Goal: Task Accomplishment & Management: Use online tool/utility

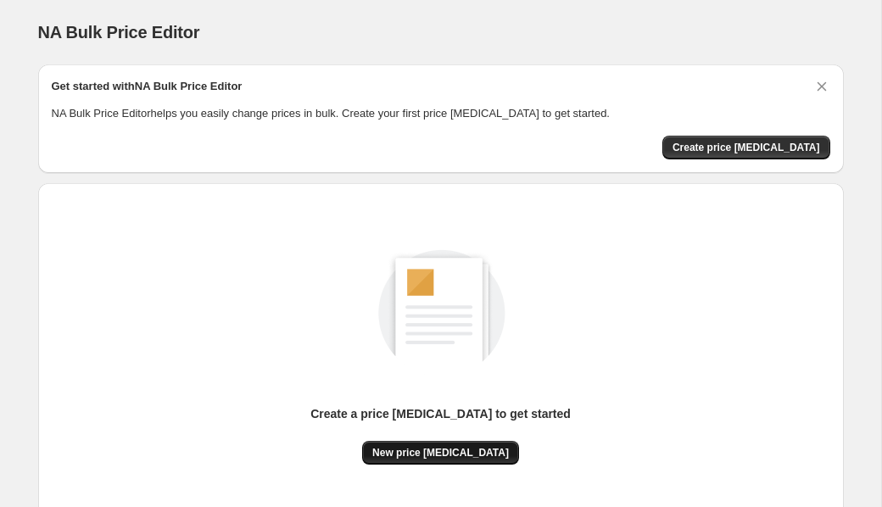
click at [453, 454] on span "New price change job" at bounding box center [440, 453] width 137 height 14
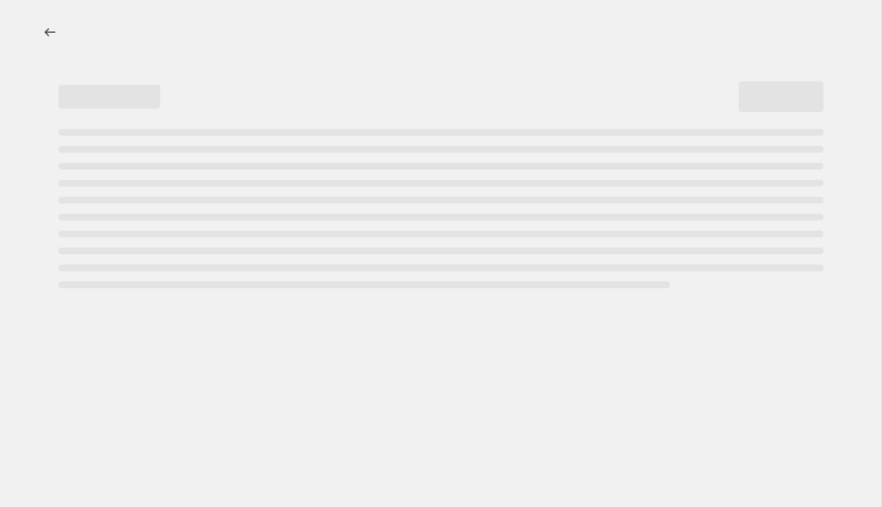
select select "percentage"
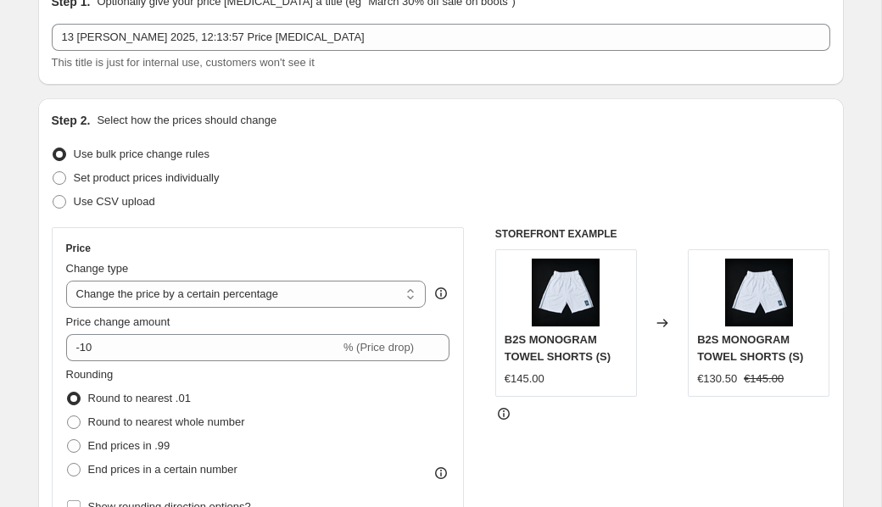
scroll to position [92, 0]
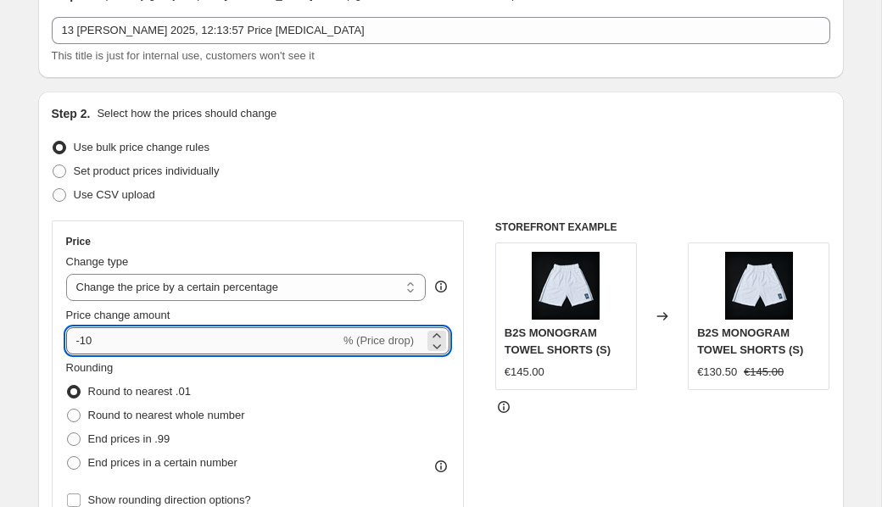
click at [130, 343] on input "-10" at bounding box center [203, 340] width 274 height 27
type input "-1"
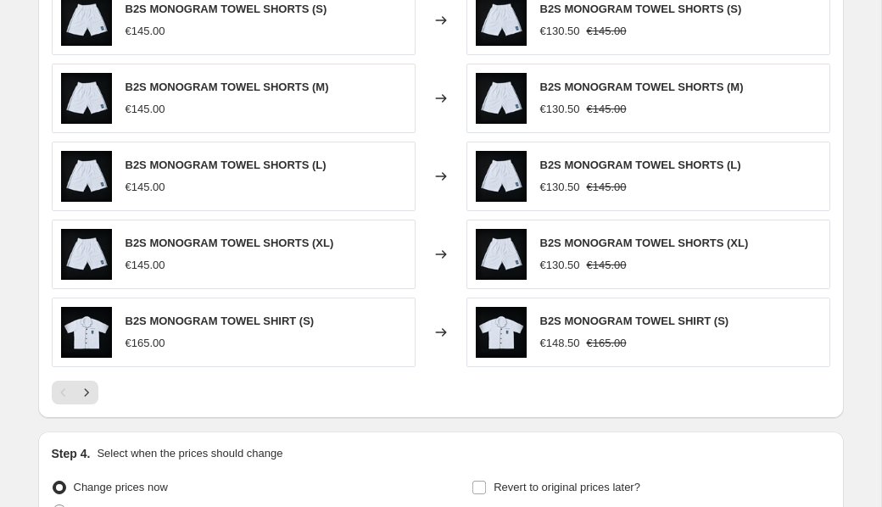
scroll to position [1188, 0]
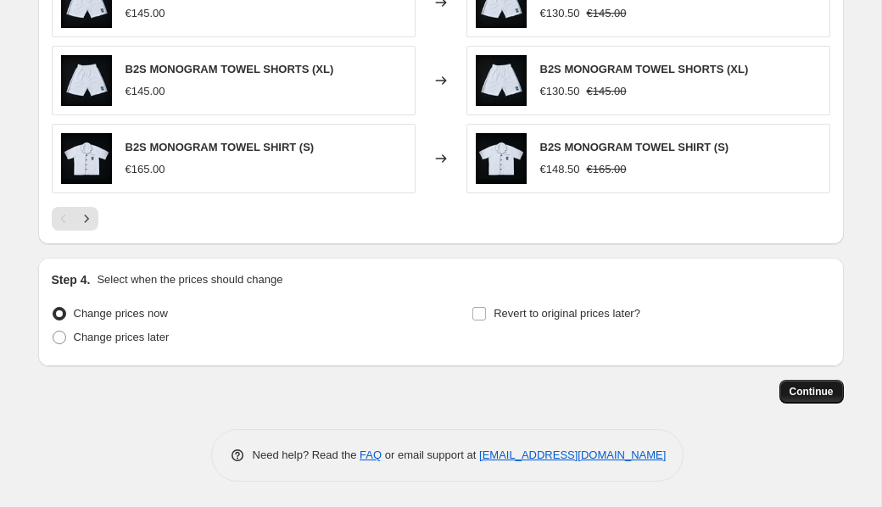
type input "-65"
click at [807, 386] on span "Continue" at bounding box center [812, 392] width 44 height 14
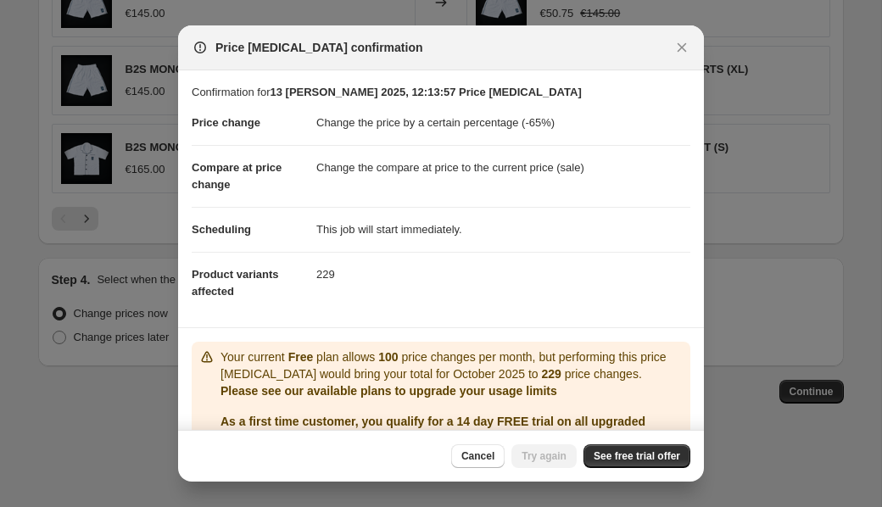
scroll to position [85, 0]
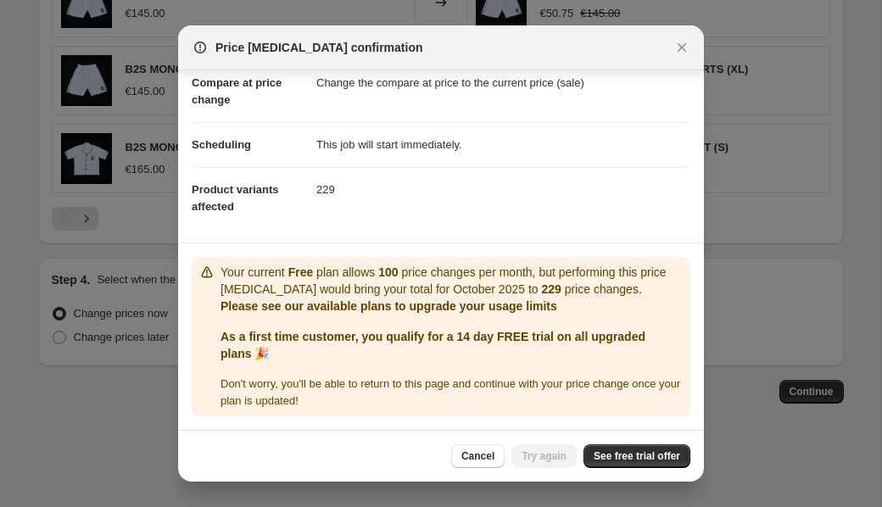
scroll to position [273, 0]
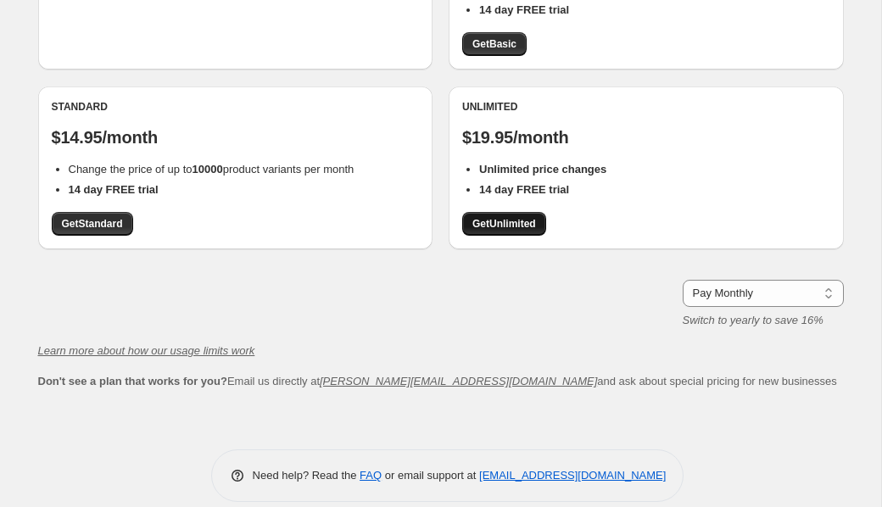
click at [494, 212] on link "Get Unlimited" at bounding box center [504, 224] width 84 height 24
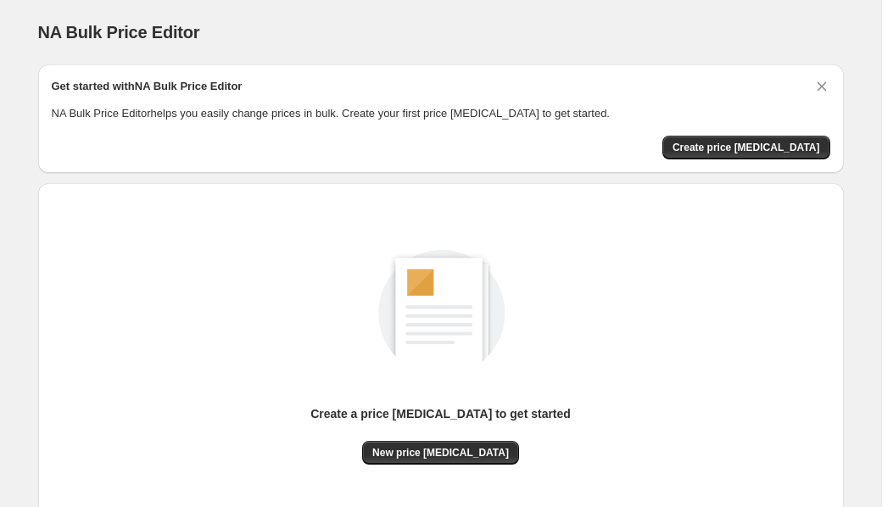
click at [392, 432] on div "Create a price change job to get started" at bounding box center [440, 423] width 260 height 36
click at [393, 455] on span "New price change job" at bounding box center [440, 453] width 137 height 14
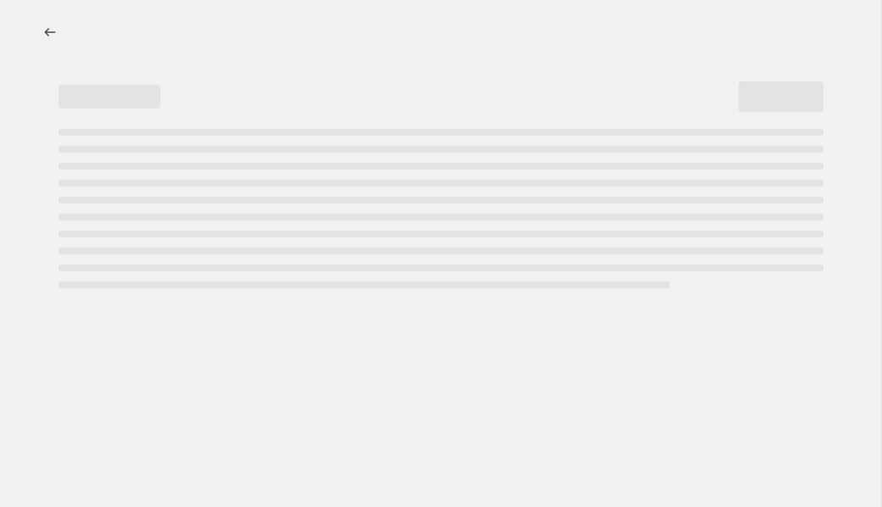
select select "percentage"
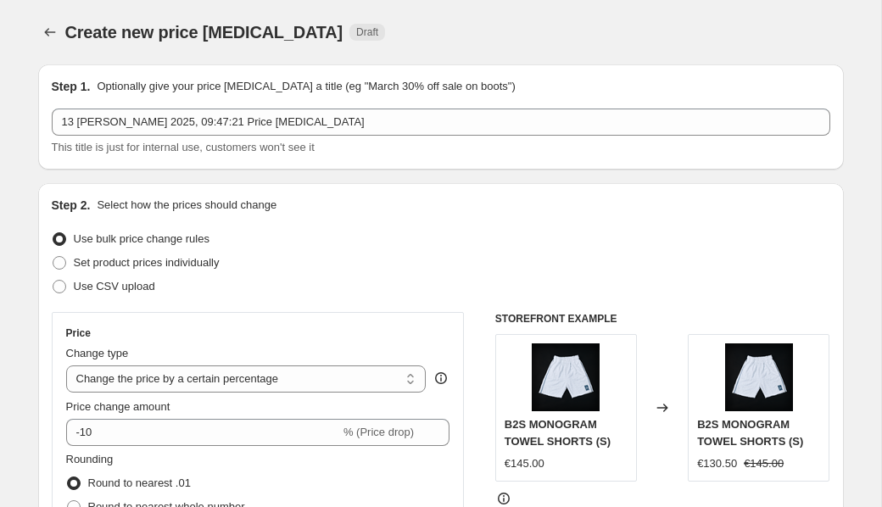
scroll to position [117, 0]
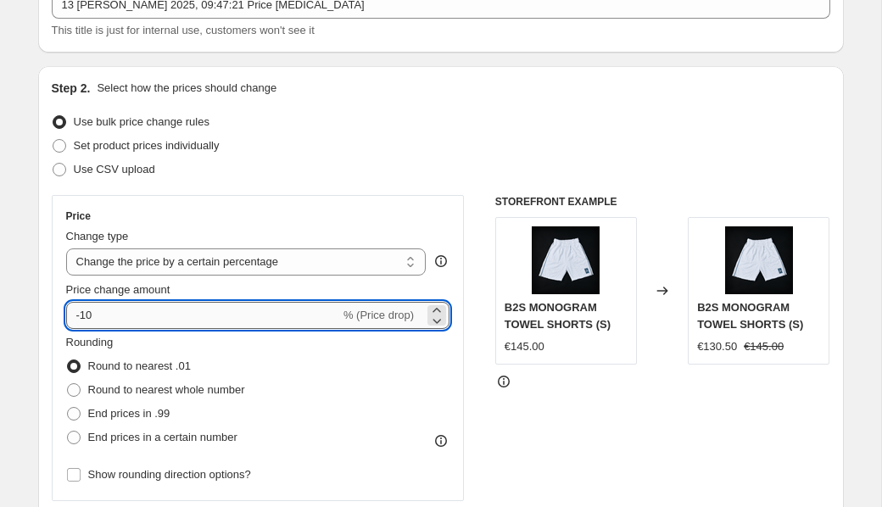
click at [195, 309] on input "-10" at bounding box center [203, 315] width 274 height 27
type input "-1"
type input "-65"
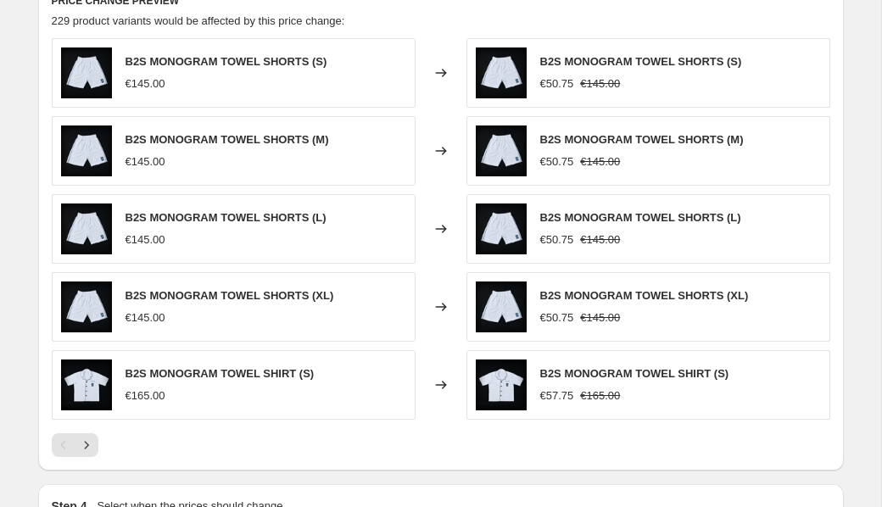
scroll to position [1188, 0]
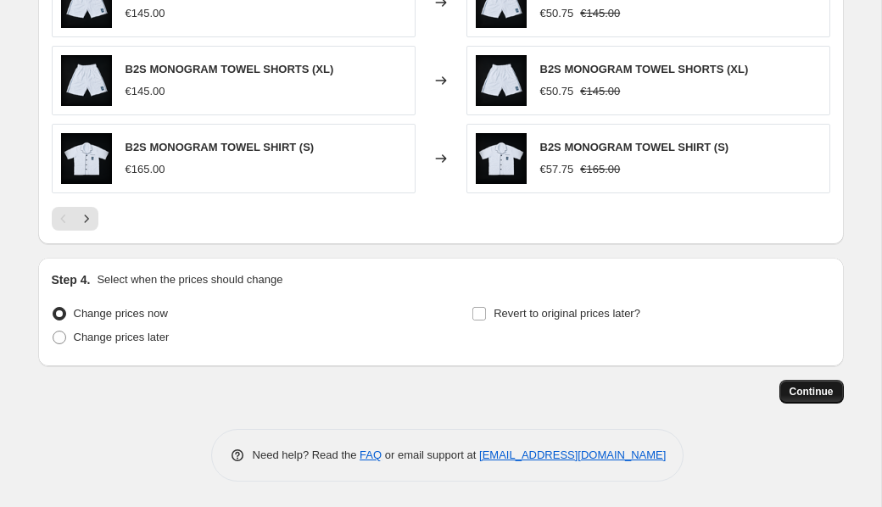
click at [801, 386] on span "Continue" at bounding box center [812, 392] width 44 height 14
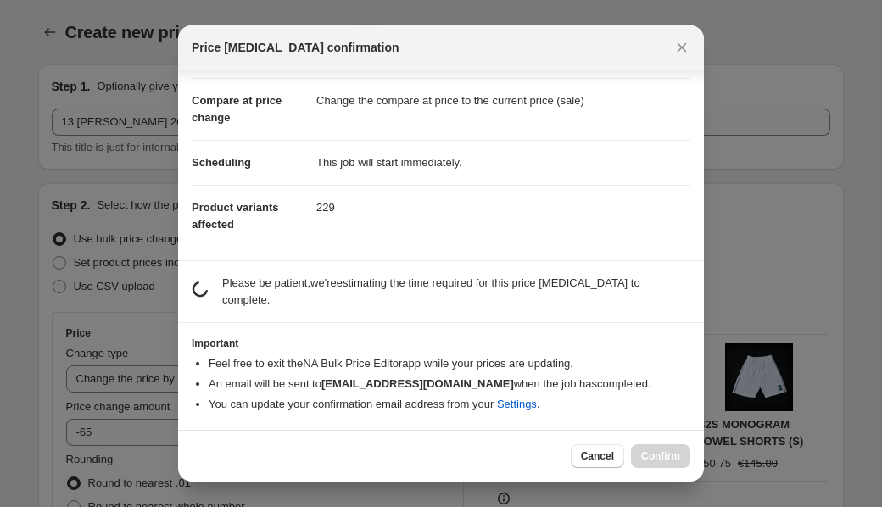
scroll to position [85, 0]
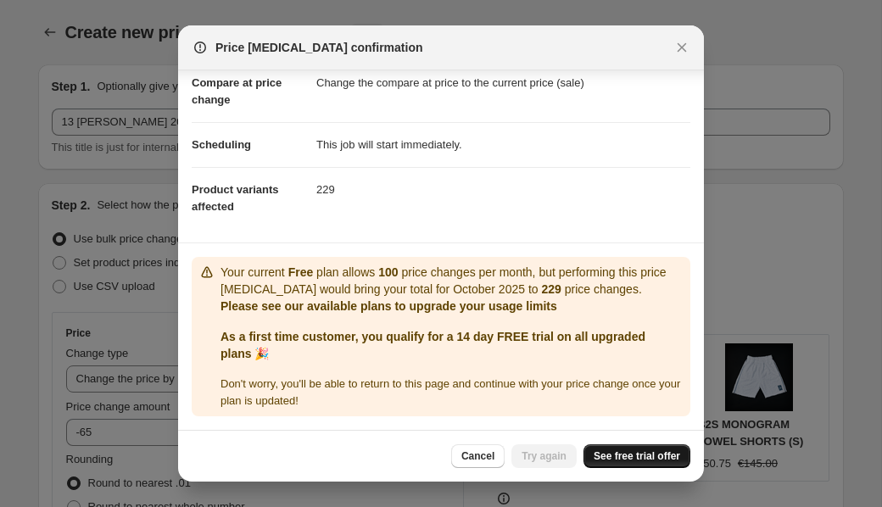
click at [618, 447] on link "See free trial offer" at bounding box center [636, 456] width 107 height 24
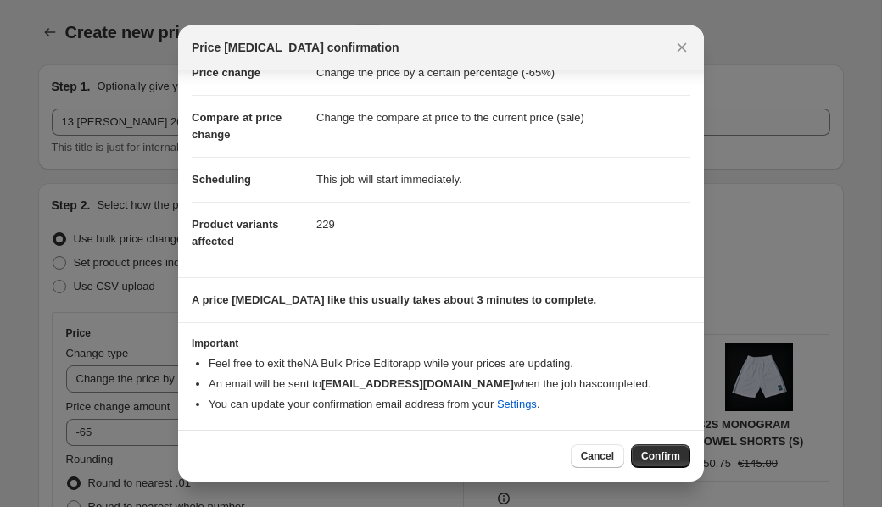
scroll to position [50, 0]
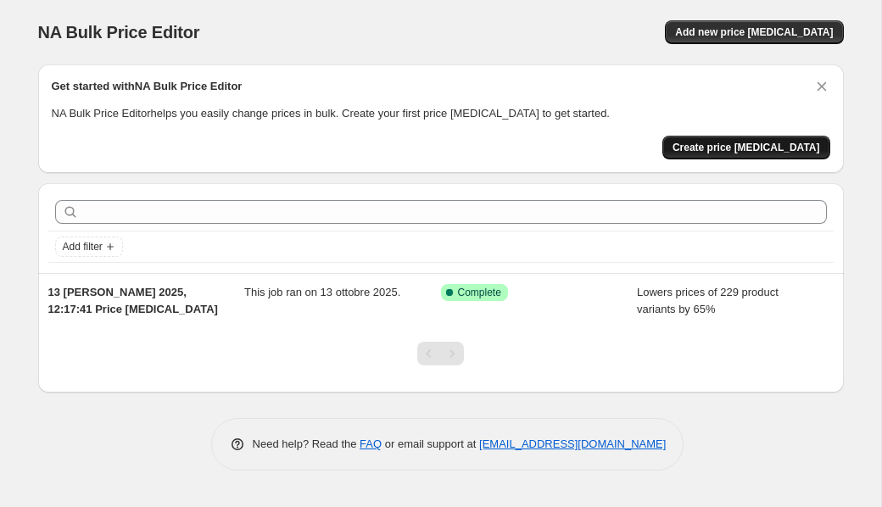
click at [735, 153] on span "Create price change job" at bounding box center [746, 148] width 148 height 14
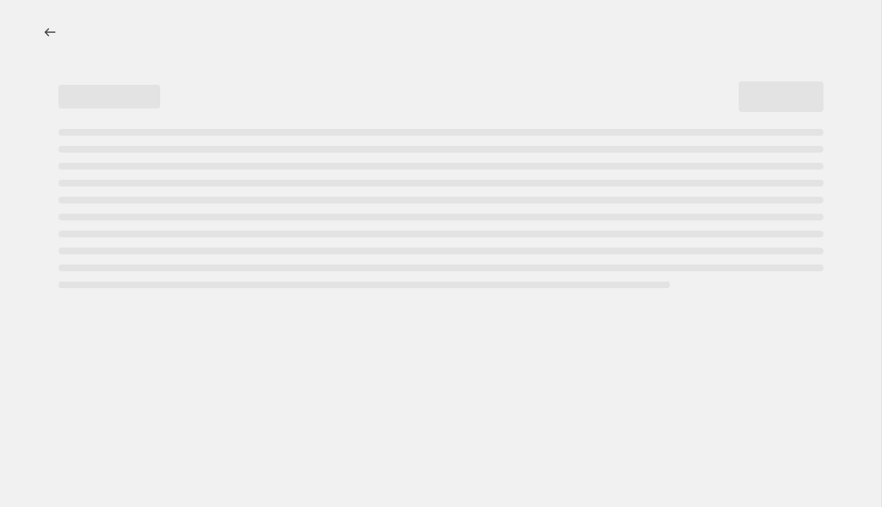
select select "percentage"
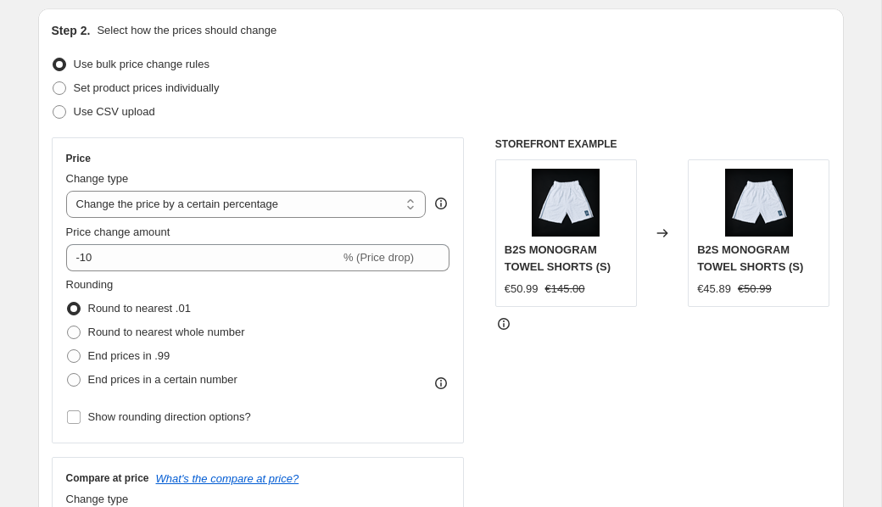
scroll to position [185, 0]
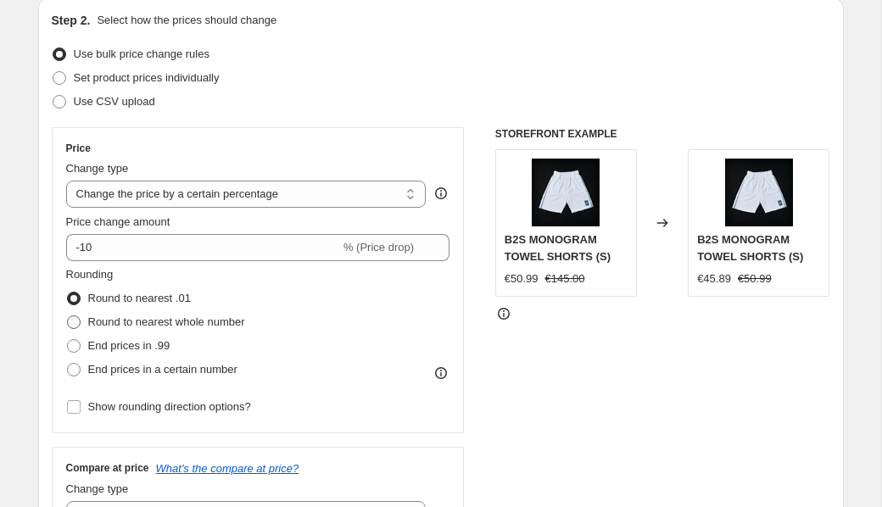
click at [110, 319] on span "Round to nearest whole number" at bounding box center [166, 321] width 157 height 13
click at [68, 316] on input "Round to nearest whole number" at bounding box center [67, 315] width 1 height 1
radio input "true"
click at [111, 343] on span "End prices in .99" at bounding box center [129, 345] width 82 height 13
click at [68, 340] on input "End prices in .99" at bounding box center [67, 339] width 1 height 1
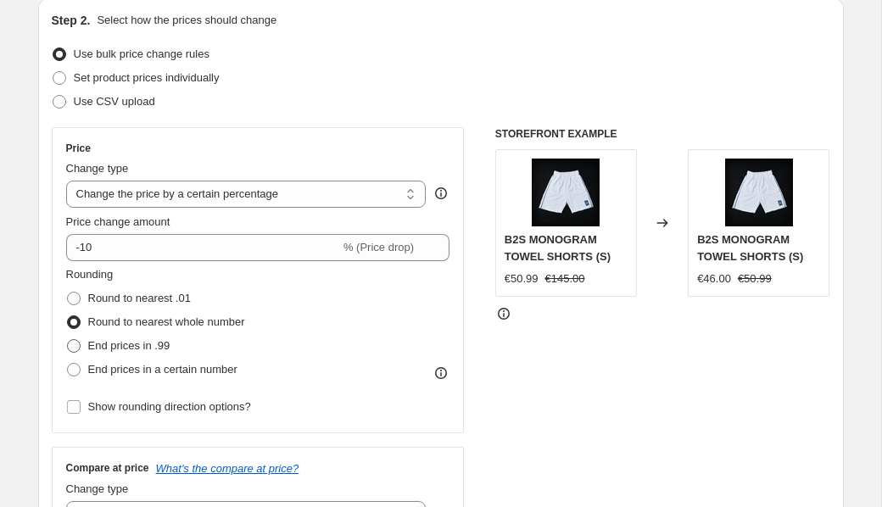
radio input "true"
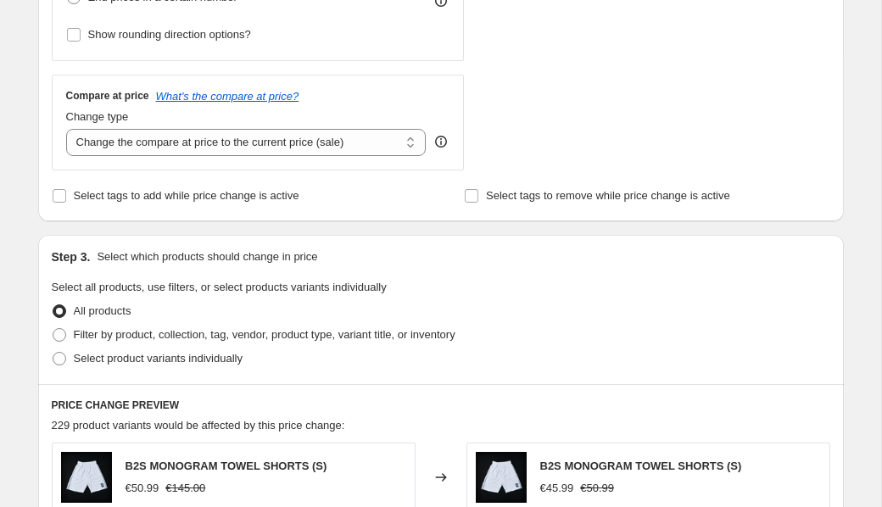
scroll to position [0, 0]
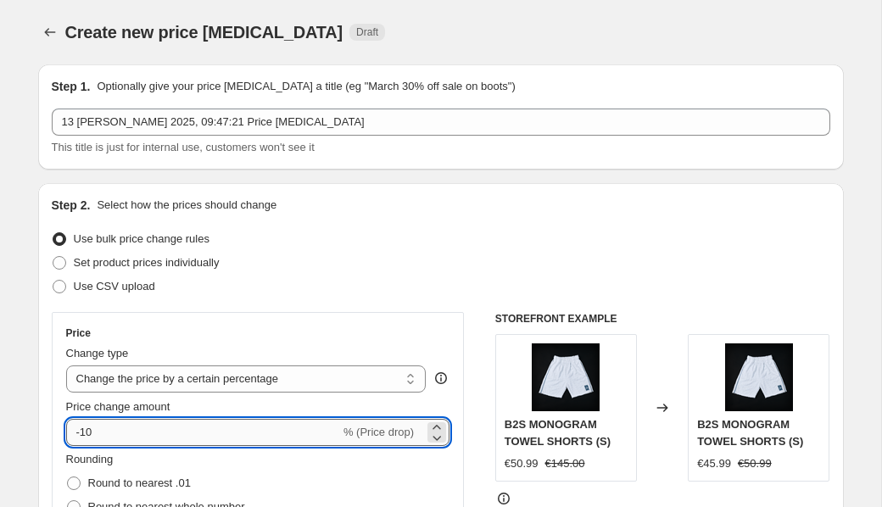
click at [116, 427] on input "-10" at bounding box center [203, 432] width 274 height 27
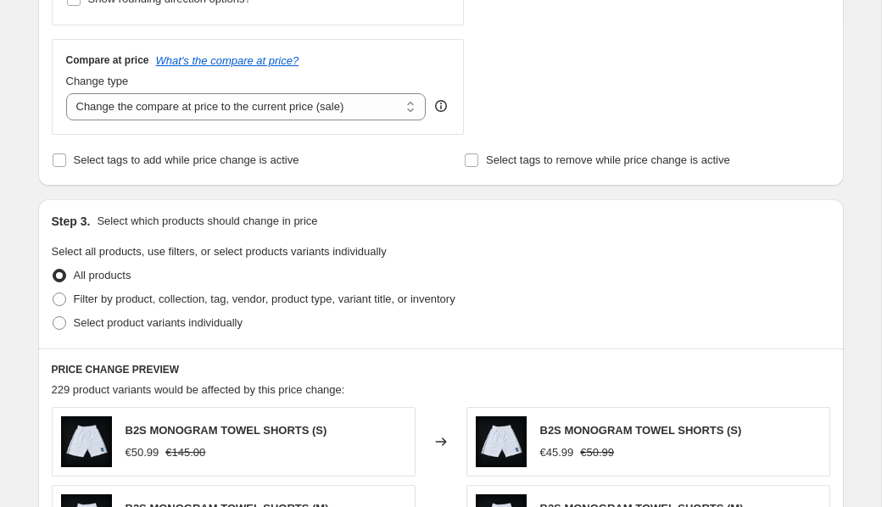
scroll to position [1188, 0]
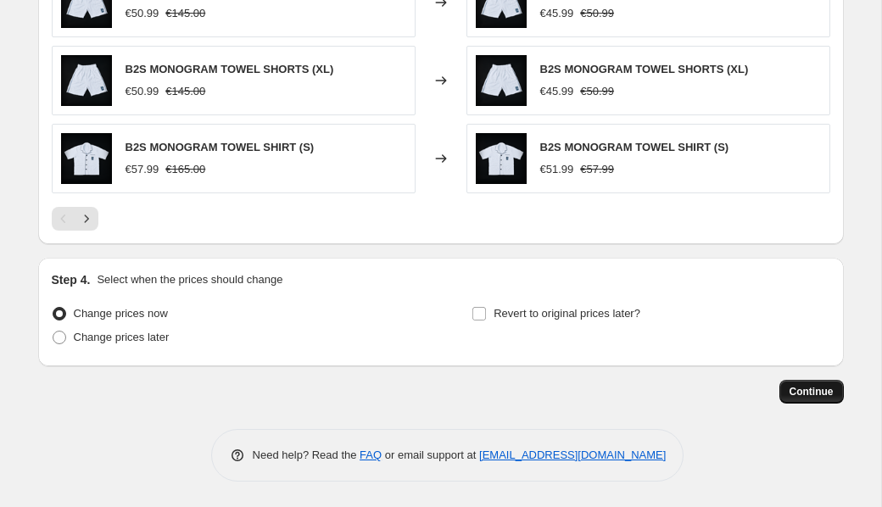
type input "-13"
click at [807, 381] on button "Continue" at bounding box center [811, 392] width 64 height 24
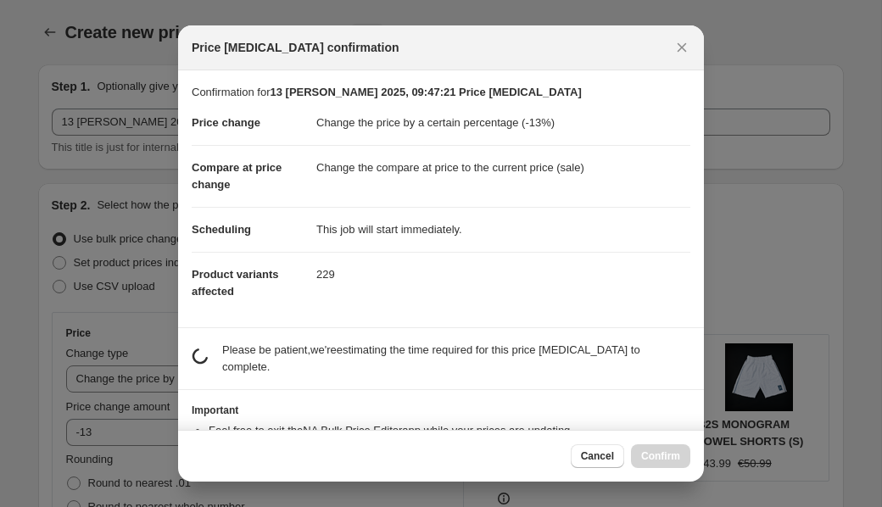
scroll to position [0, 0]
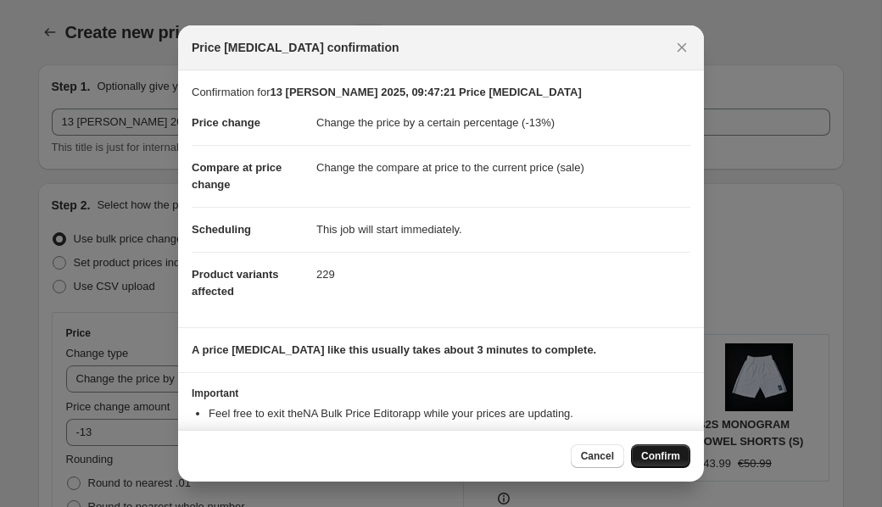
click at [672, 451] on span "Confirm" at bounding box center [660, 456] width 39 height 14
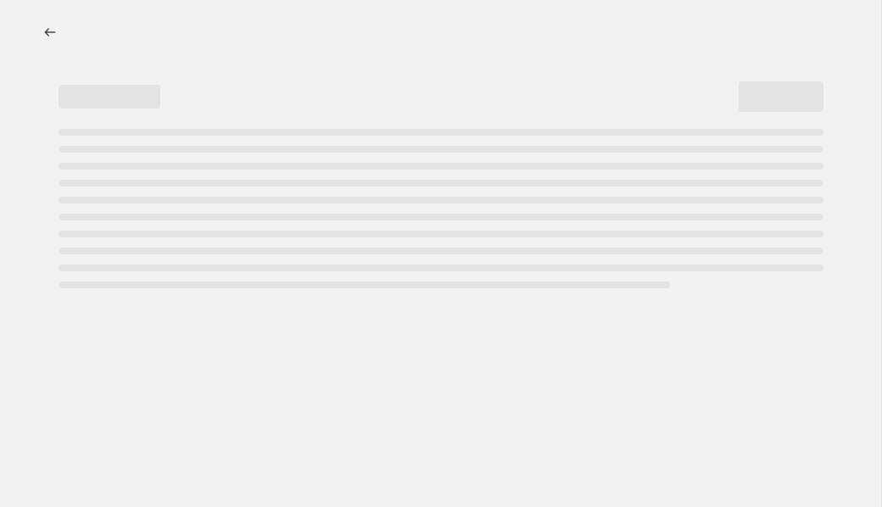
select select "percentage"
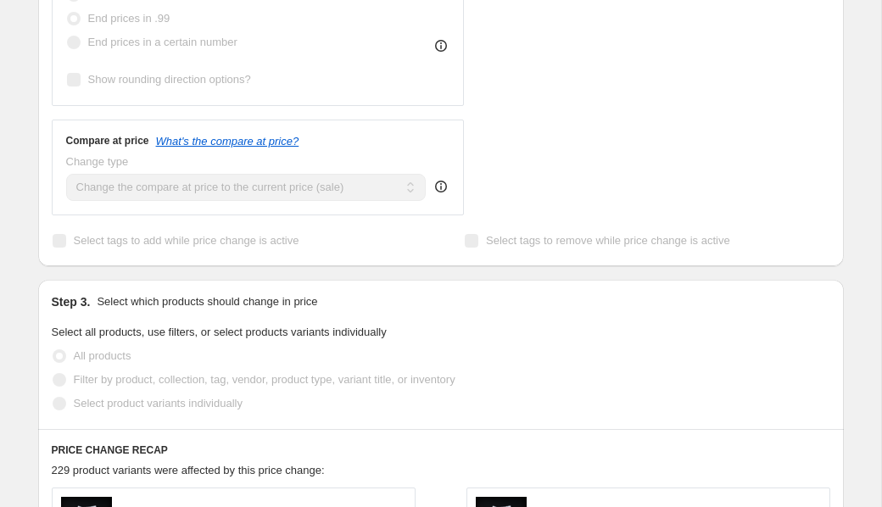
scroll to position [765, 0]
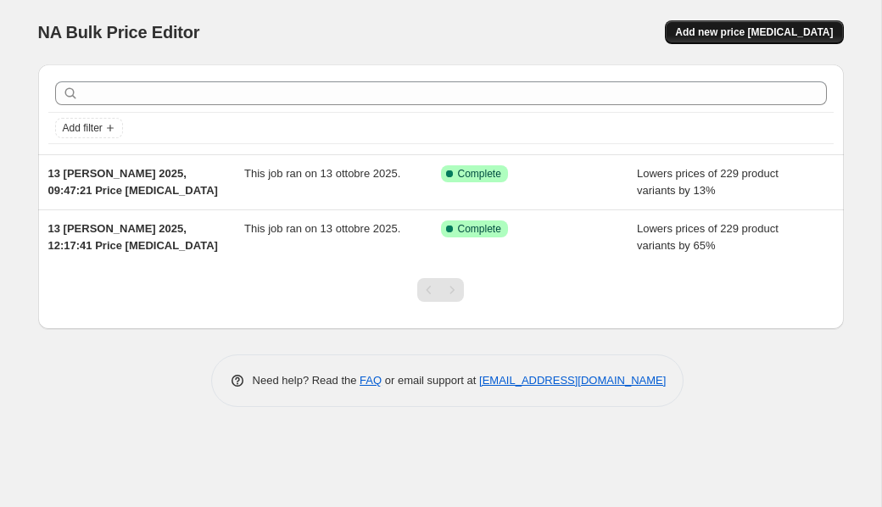
click at [767, 34] on span "Add new price change job" at bounding box center [754, 32] width 158 height 14
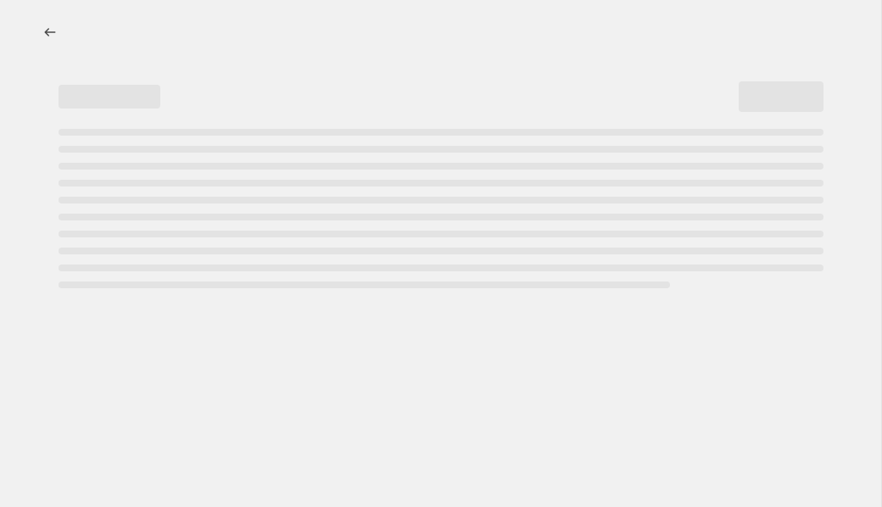
select select "percentage"
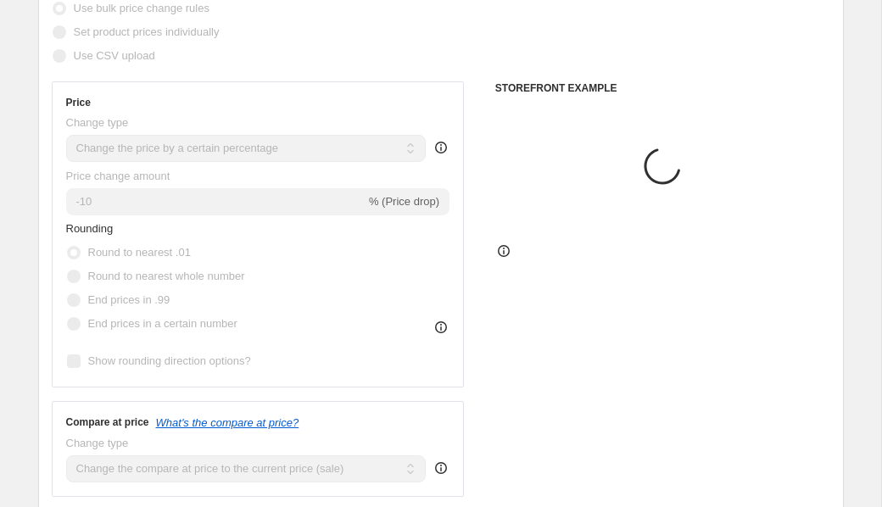
scroll to position [327, 0]
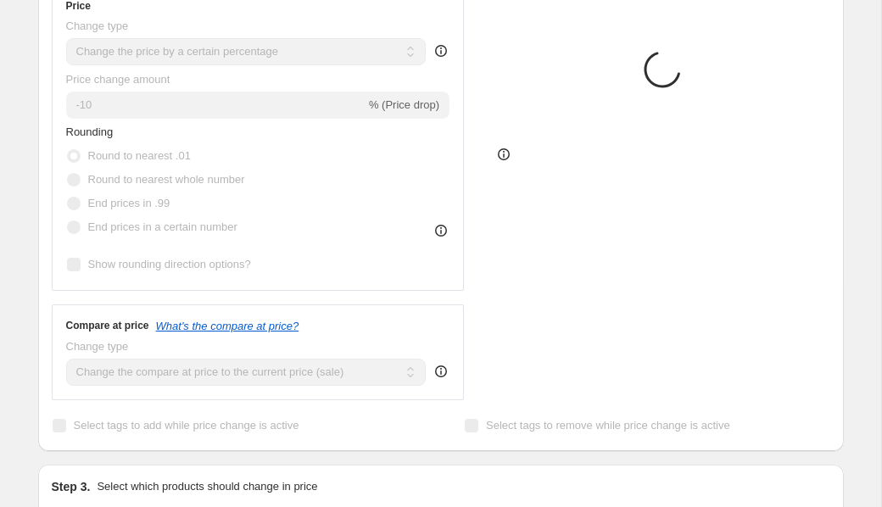
click at [120, 107] on input "-10" at bounding box center [215, 105] width 299 height 27
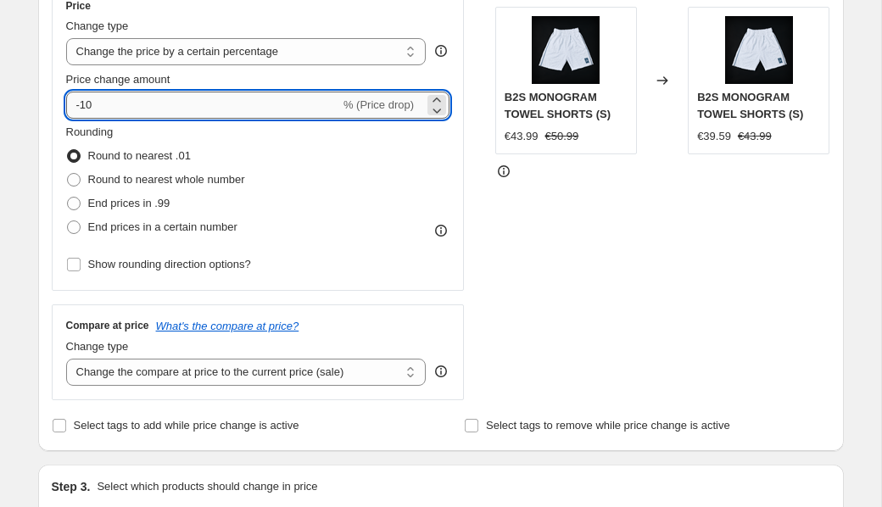
click at [120, 107] on input "-10" at bounding box center [203, 105] width 274 height 27
click at [135, 227] on span "End prices in a certain number" at bounding box center [162, 226] width 149 height 13
click at [68, 221] on input "End prices in a certain number" at bounding box center [67, 220] width 1 height 1
radio input "true"
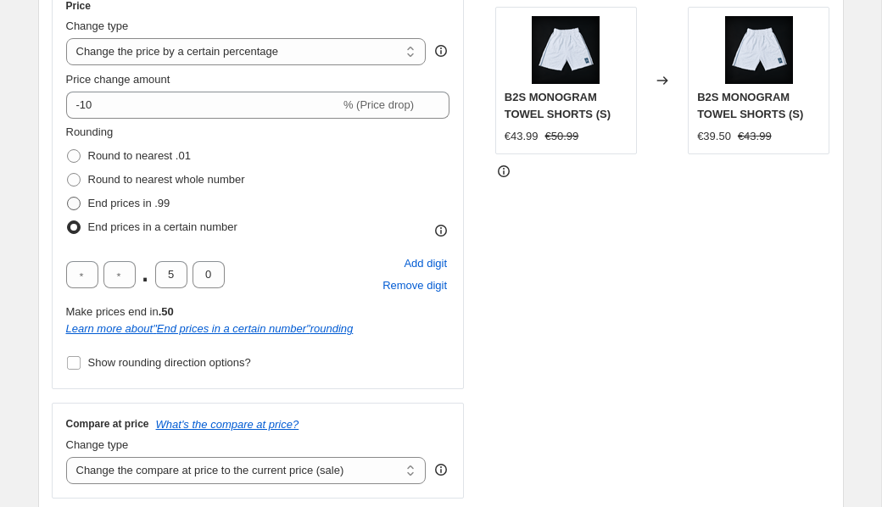
click at [126, 205] on span "End prices in .99" at bounding box center [129, 203] width 82 height 13
click at [68, 198] on input "End prices in .99" at bounding box center [67, 197] width 1 height 1
radio input "true"
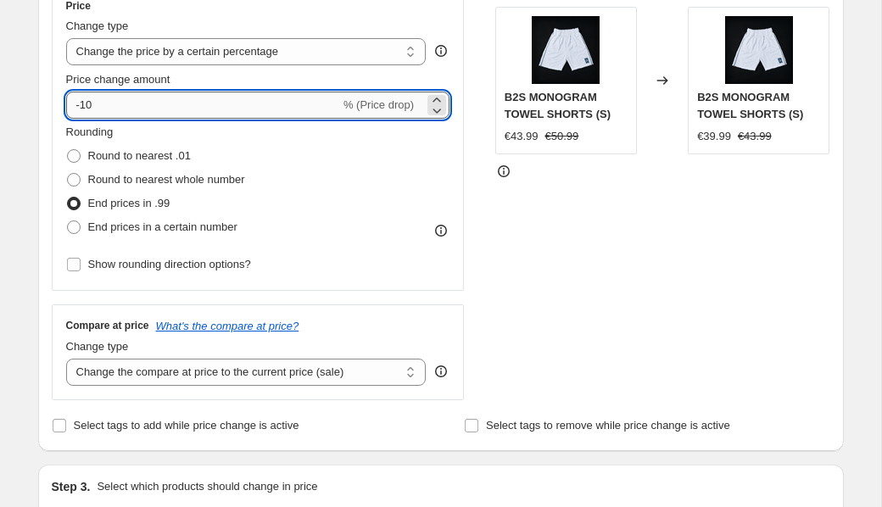
click at [116, 94] on input "-10" at bounding box center [203, 105] width 274 height 27
click at [126, 118] on input "-10" at bounding box center [203, 105] width 274 height 27
type input "-1"
type input "-5"
click at [226, 107] on input "-5" at bounding box center [203, 105] width 274 height 27
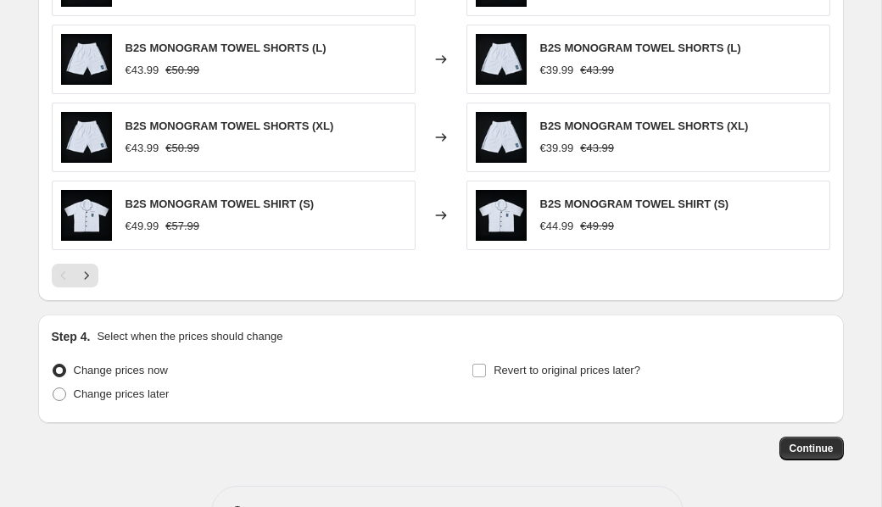
scroll to position [1188, 0]
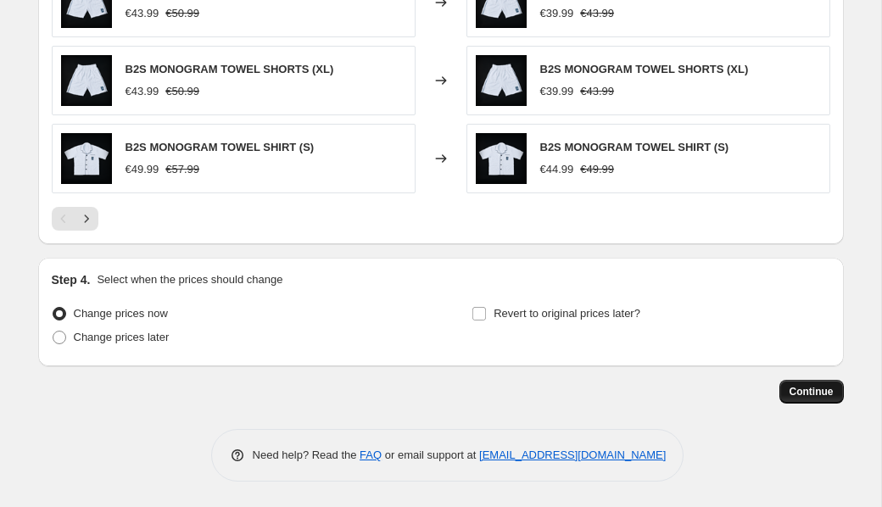
type input "-6"
click at [813, 382] on button "Continue" at bounding box center [811, 392] width 64 height 24
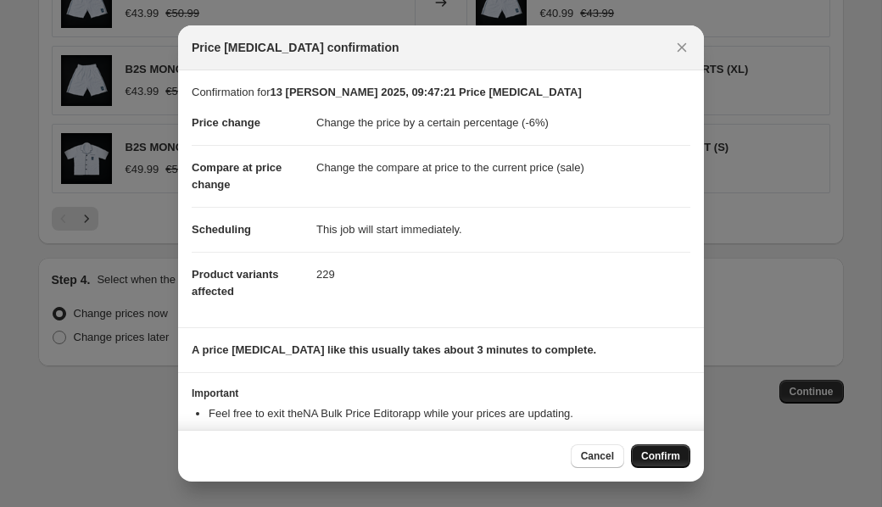
click at [664, 456] on span "Confirm" at bounding box center [660, 456] width 39 height 14
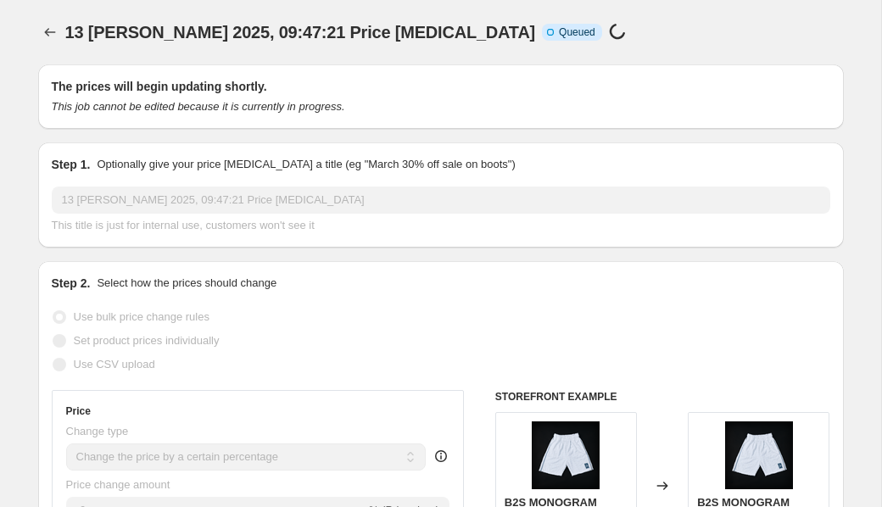
scroll to position [1188, 0]
